Goal: Submit feedback/report problem

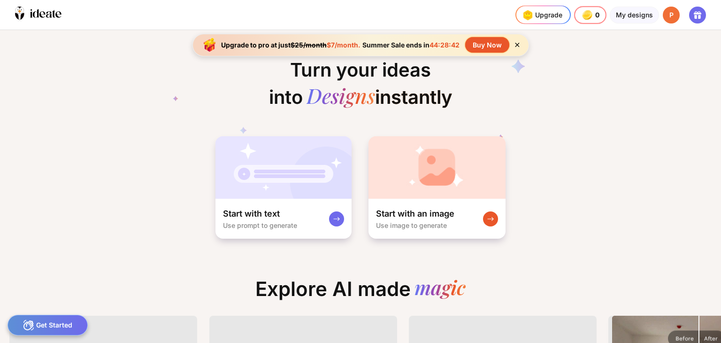
click at [518, 46] on icon at bounding box center [517, 45] width 8 height 8
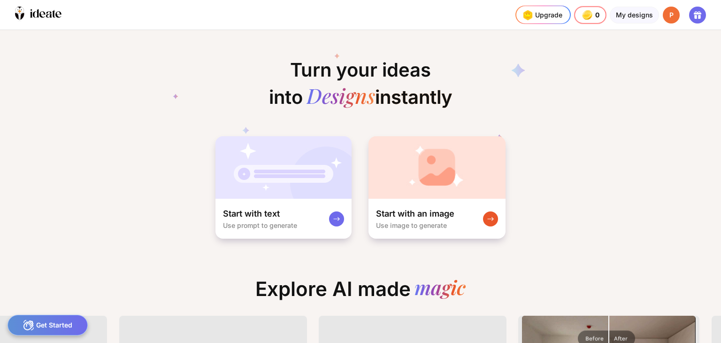
click at [698, 17] on icon at bounding box center [699, 17] width 2 height 4
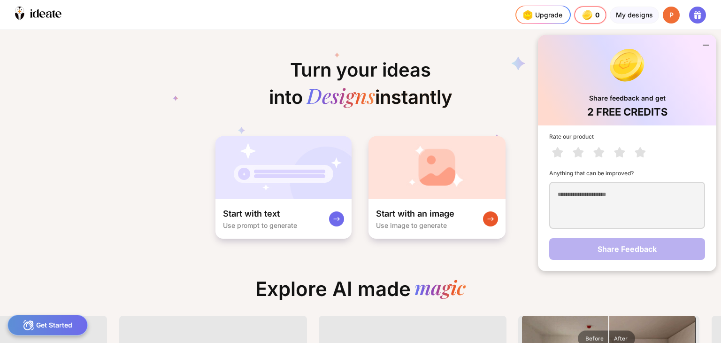
click at [637, 106] on div "2 FREE CREDITS" at bounding box center [627, 112] width 80 height 12
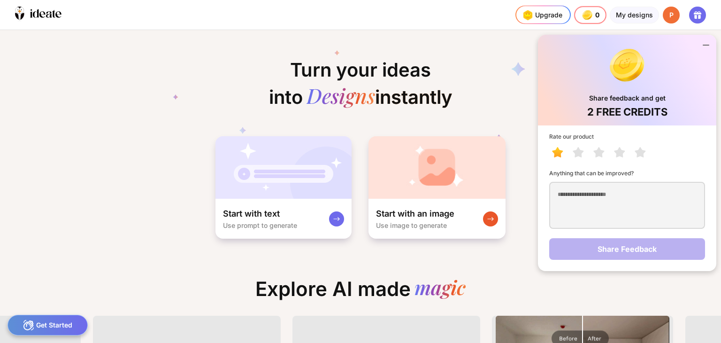
click at [557, 154] on icon at bounding box center [557, 152] width 11 height 10
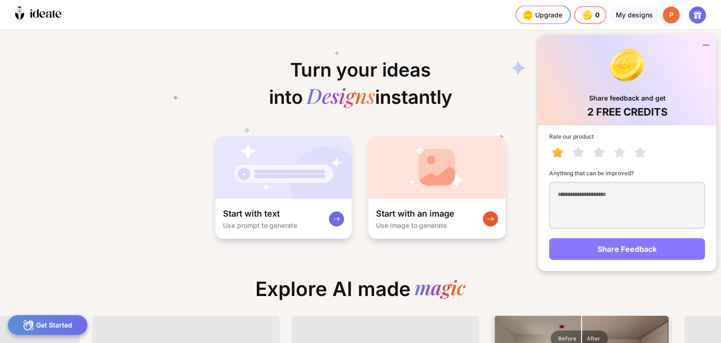
click at [629, 252] on div "Share Feedback" at bounding box center [627, 249] width 156 height 22
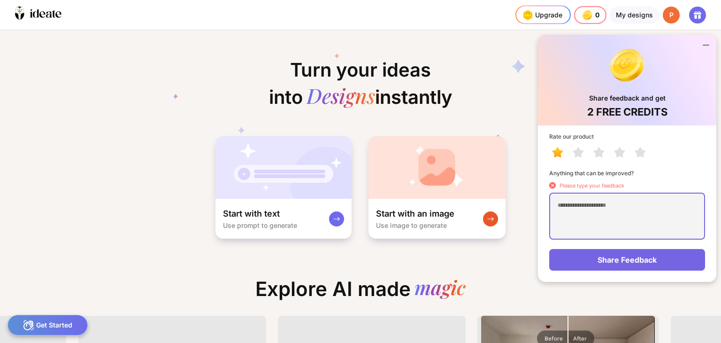
click at [605, 204] on textarea at bounding box center [627, 215] width 156 height 47
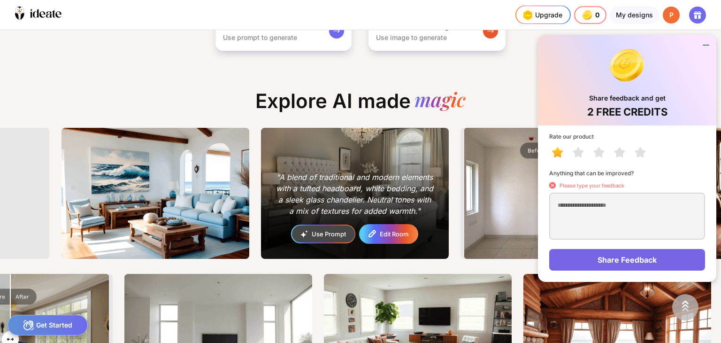
click at [382, 235] on div "Edit Room" at bounding box center [394, 234] width 29 height 6
